Goal: Register for event/course

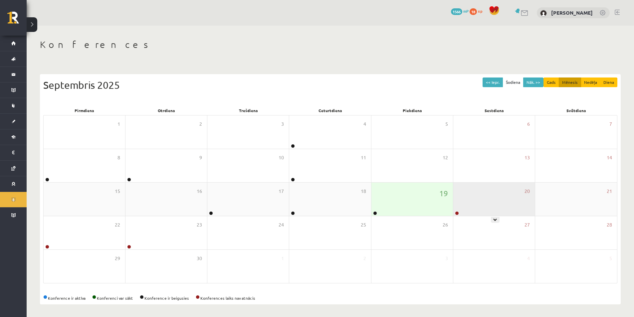
click at [458, 215] on link at bounding box center [457, 213] width 4 height 4
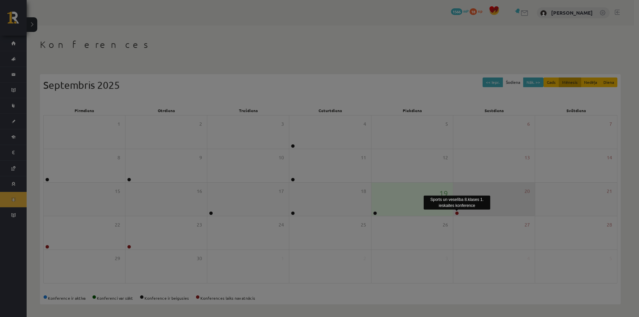
click at [457, 212] on div at bounding box center [319, 158] width 639 height 317
click at [0, 0] on div "Sports un veselība 8.klases 1. ieskaites konference × Nosaukums Sports un vesel…" at bounding box center [0, 0] width 0 height 0
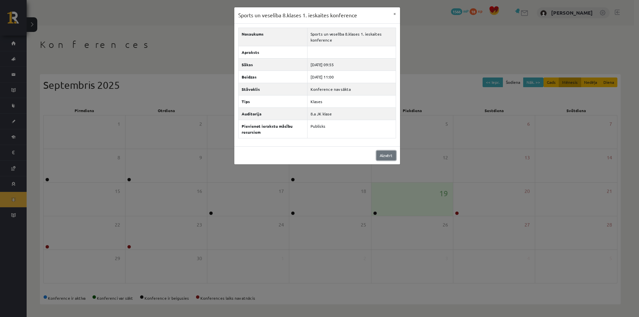
click at [384, 155] on link "Aizvērt" at bounding box center [387, 156] width 20 height 10
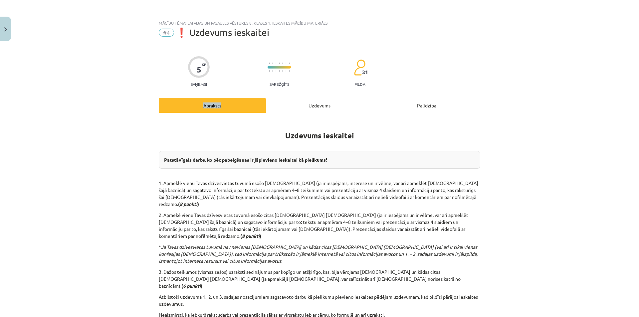
scroll to position [57, 0]
